Goal: Task Accomplishment & Management: Manage account settings

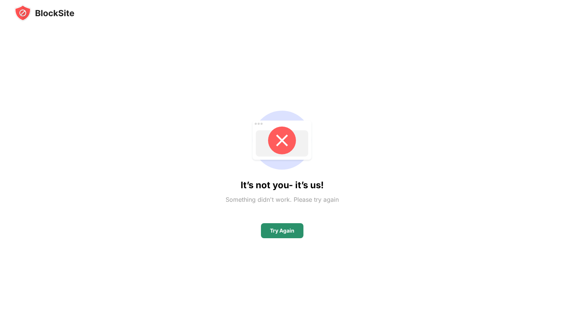
drag, startPoint x: 279, startPoint y: 233, endPoint x: 304, endPoint y: 162, distance: 74.9
click at [279, 233] on div "Try Again" at bounding box center [282, 231] width 24 height 6
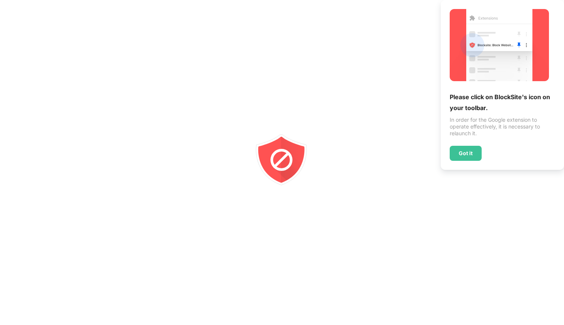
click at [470, 152] on div "Got it" at bounding box center [466, 153] width 14 height 6
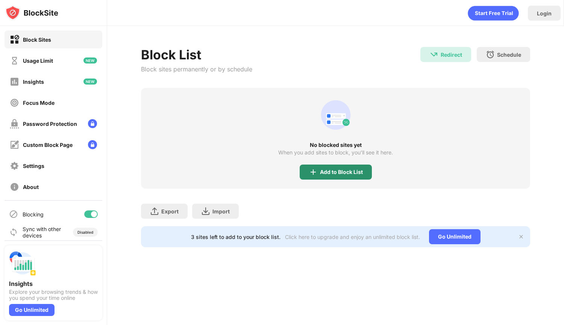
click at [352, 168] on div "Add to Block List" at bounding box center [336, 172] width 72 height 15
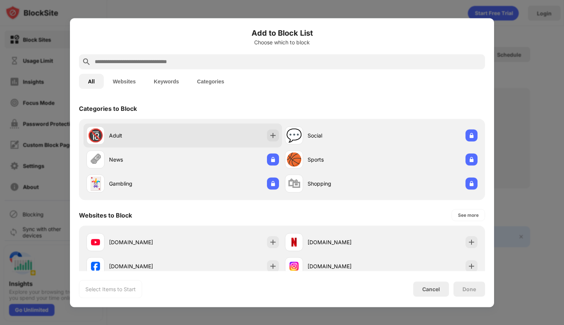
click at [269, 128] on div "🔞 Adult" at bounding box center [182, 135] width 199 height 24
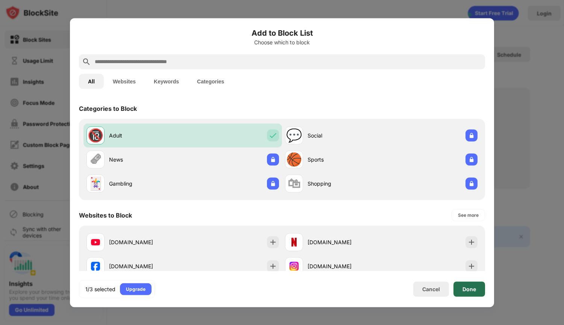
click at [472, 287] on div "Done" at bounding box center [470, 289] width 14 height 6
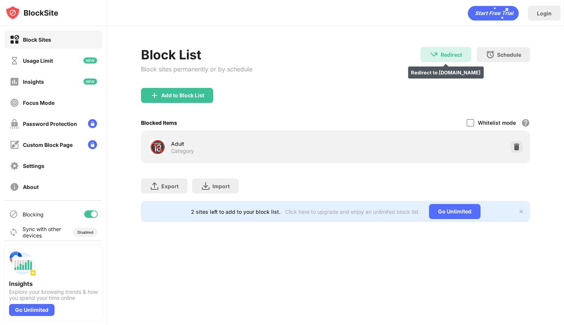
click at [457, 58] on div "Redirect Redirect to [DOMAIN_NAME]" at bounding box center [445, 54] width 51 height 15
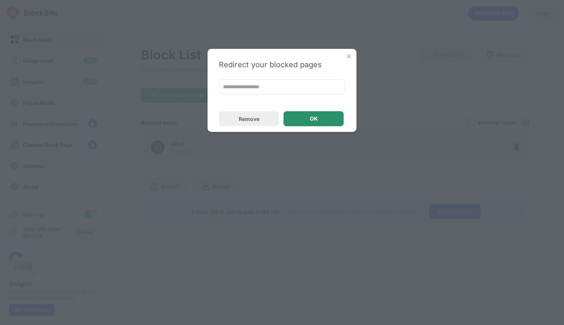
click at [315, 119] on div "OK" at bounding box center [314, 119] width 8 height 6
